Goal: Information Seeking & Learning: Learn about a topic

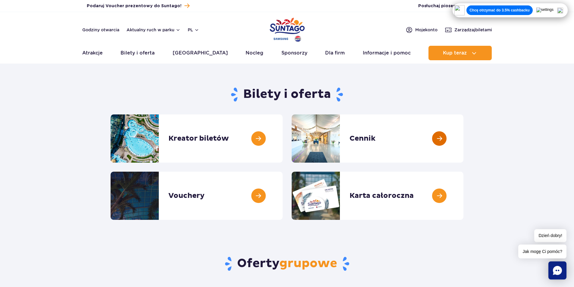
click at [464, 137] on link at bounding box center [464, 139] width 0 height 48
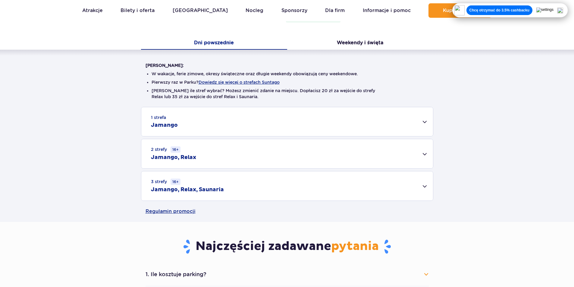
scroll to position [121, 0]
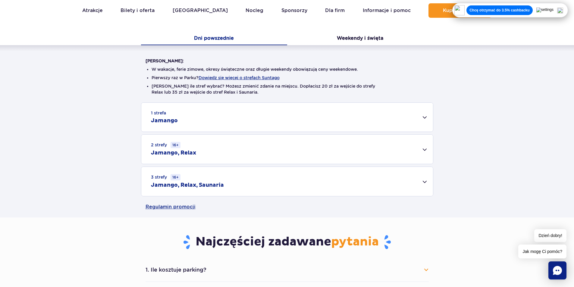
click at [291, 113] on div "1 strefa Jamango" at bounding box center [287, 117] width 292 height 29
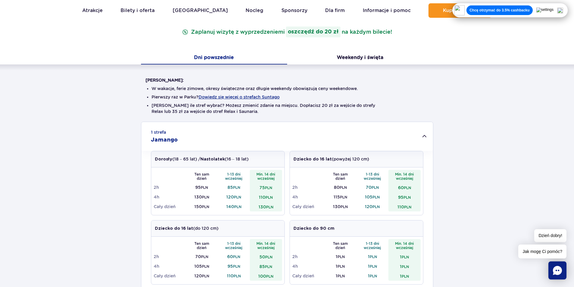
scroll to position [0, 0]
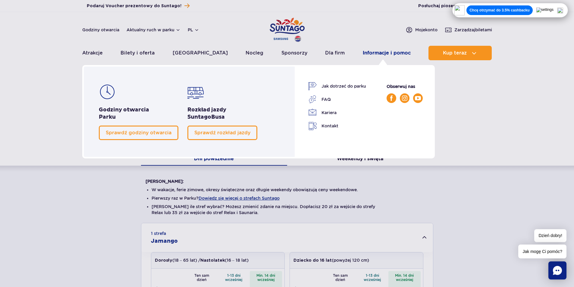
click at [369, 53] on link "Informacje i pomoc" at bounding box center [387, 53] width 48 height 14
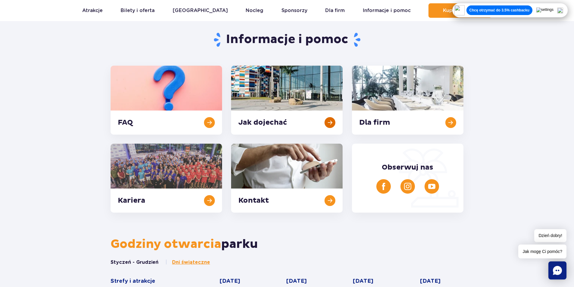
click at [310, 115] on link at bounding box center [287, 100] width 112 height 69
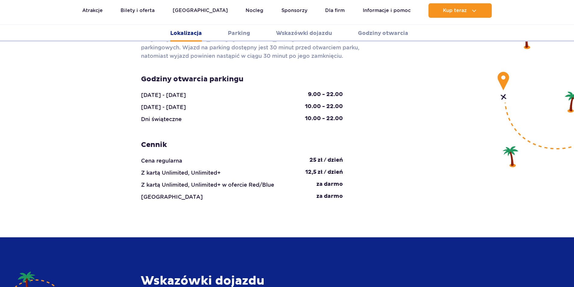
scroll to position [742, 0]
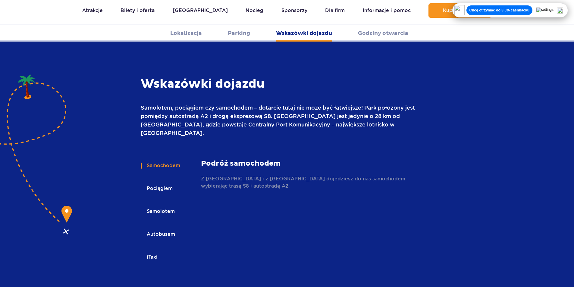
scroll to position [802, 0]
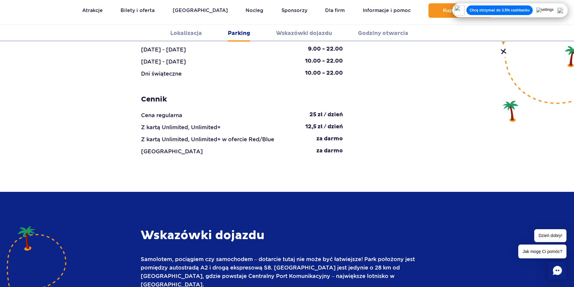
scroll to position [531, 0]
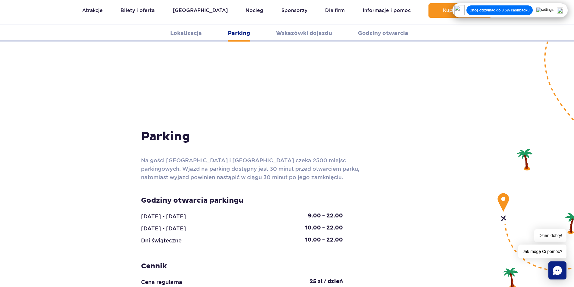
scroll to position [471, 0]
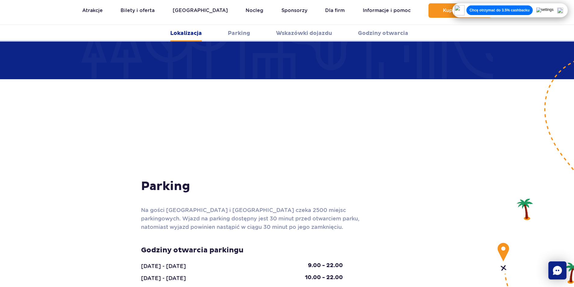
scroll to position [501, 0]
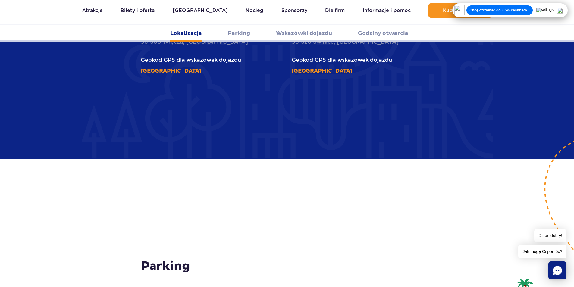
scroll to position [260, 0]
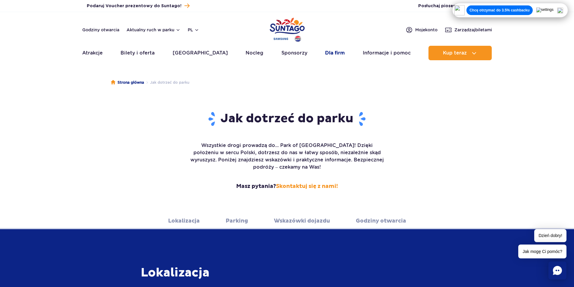
click at [327, 53] on link "Dla firm" at bounding box center [335, 53] width 20 height 14
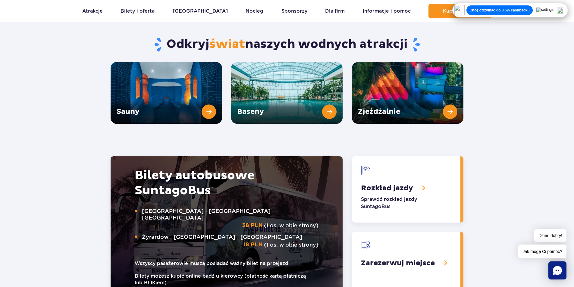
scroll to position [821, 0]
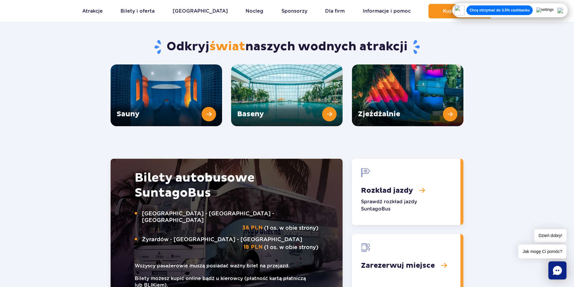
click at [563, 10] on img at bounding box center [561, 11] width 6 height 6
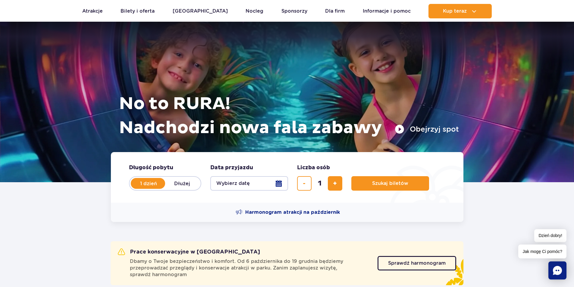
scroll to position [7, 0]
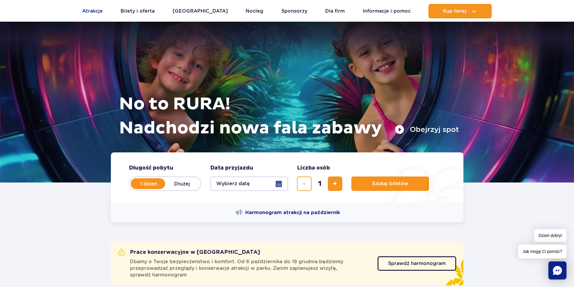
click at [87, 17] on link "Atrakcje" at bounding box center [92, 11] width 21 height 14
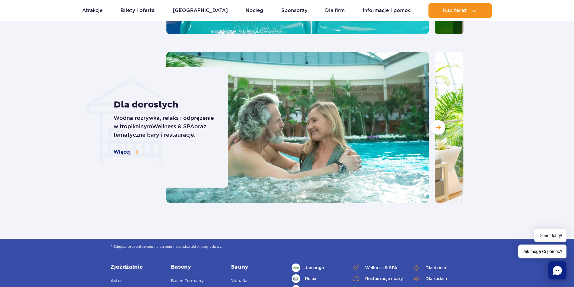
scroll to position [543, 0]
